Goal: Information Seeking & Learning: Learn about a topic

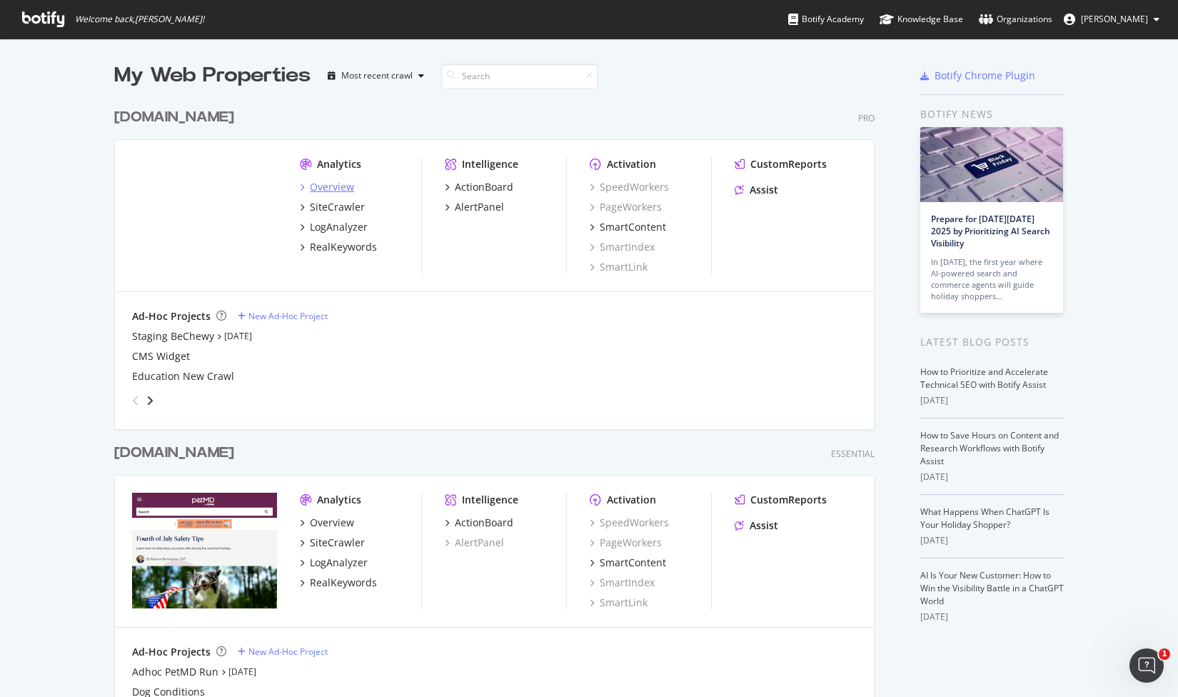
click at [340, 193] on div "Overview" at bounding box center [332, 187] width 44 height 14
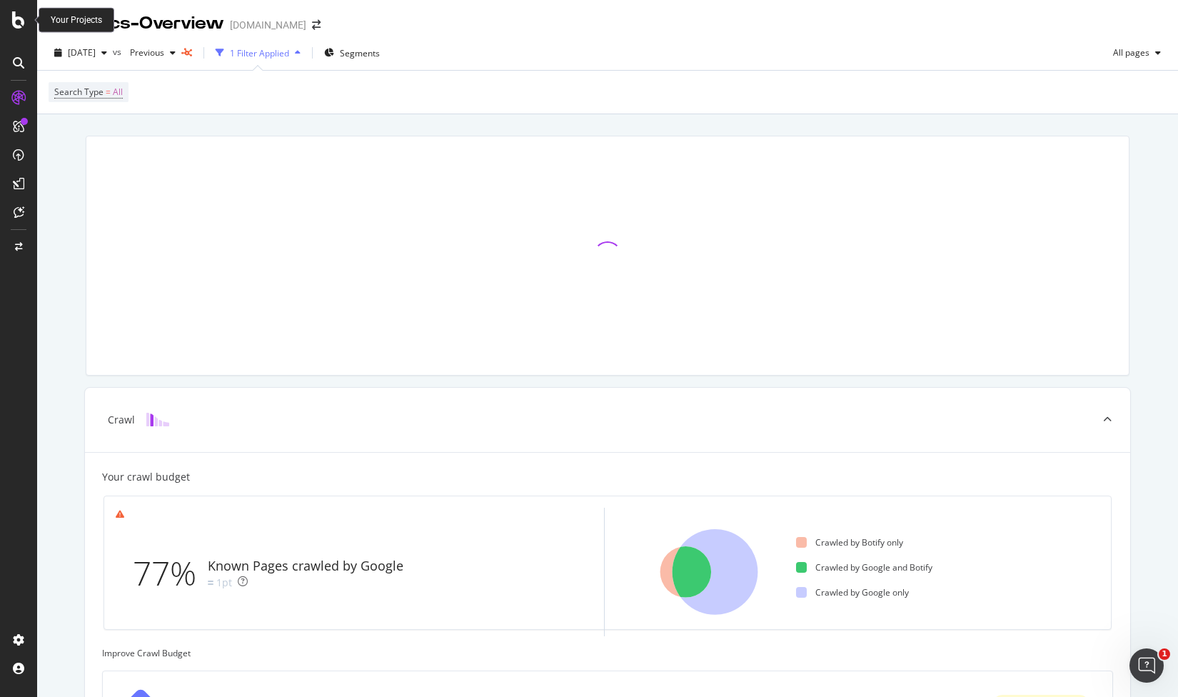
click at [17, 21] on icon at bounding box center [18, 19] width 13 height 17
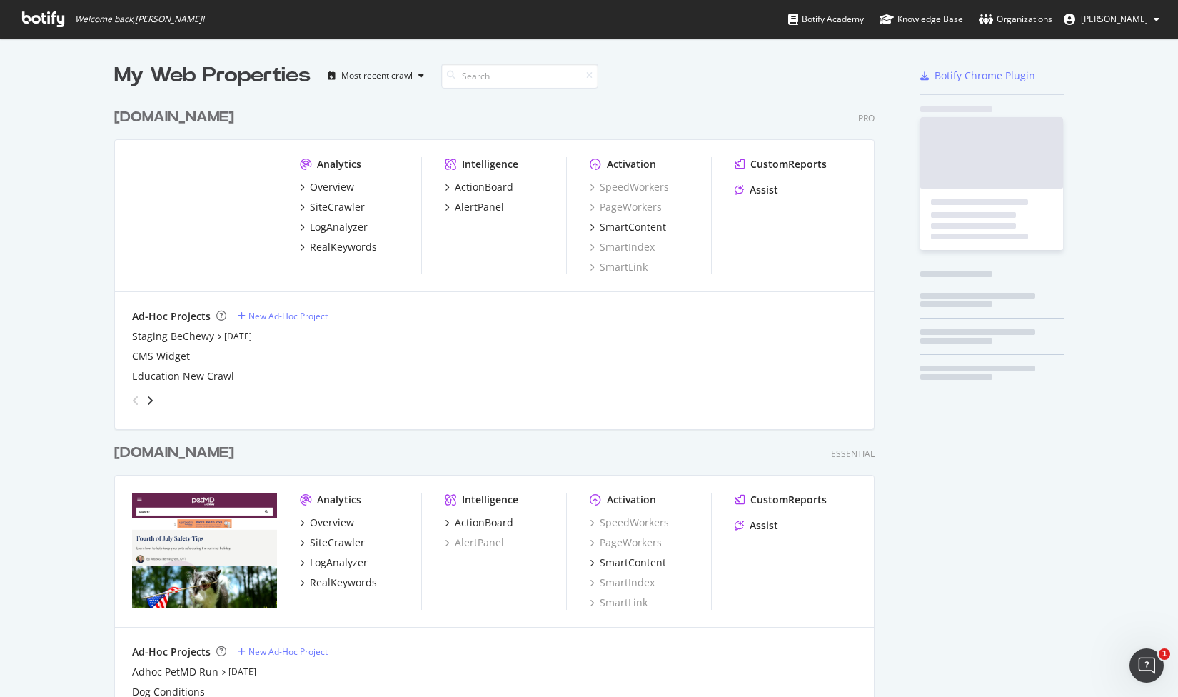
scroll to position [697, 1178]
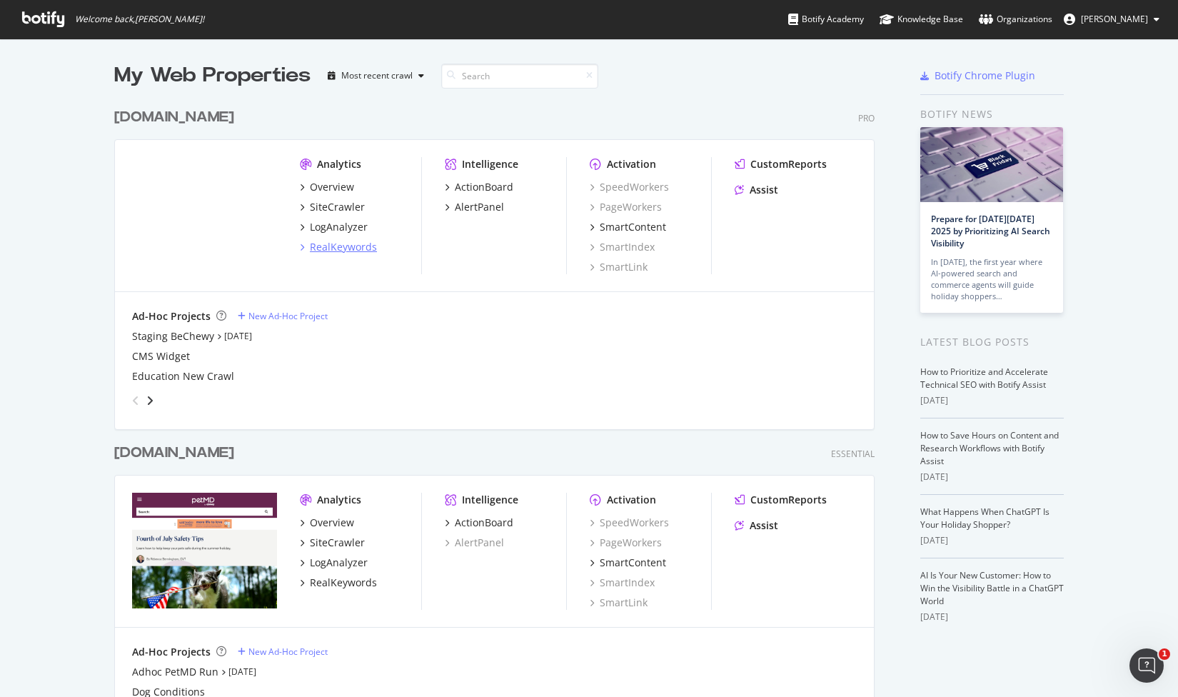
click at [351, 246] on div "RealKeywords" at bounding box center [343, 247] width 67 height 14
